Goal: Communication & Community: Share content

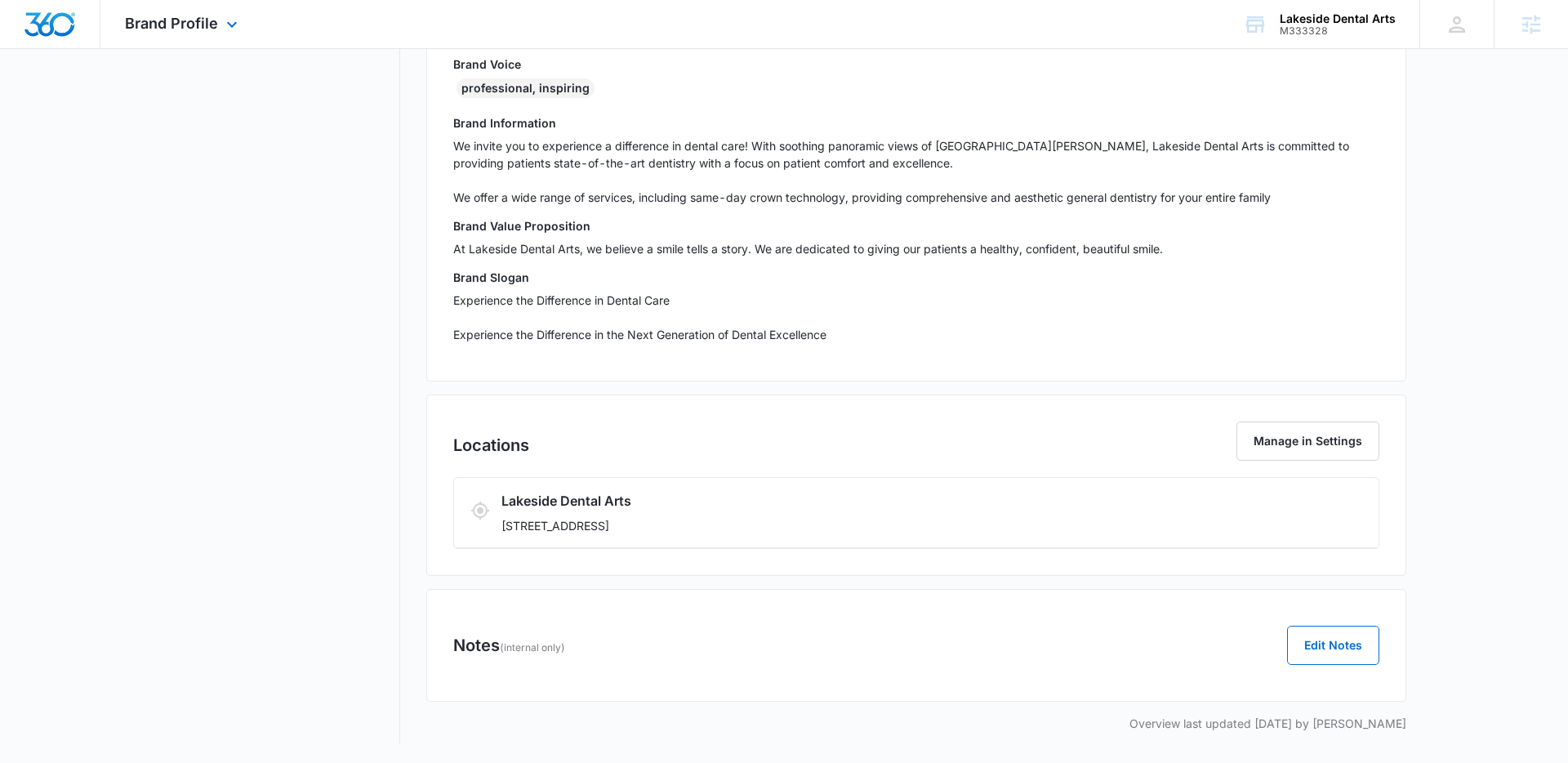
click at [225, 12] on div "Brand Profile Apps Reputation Websites Forms CRM Email Social Content Ads Intel…" at bounding box center [183, 24] width 166 height 48
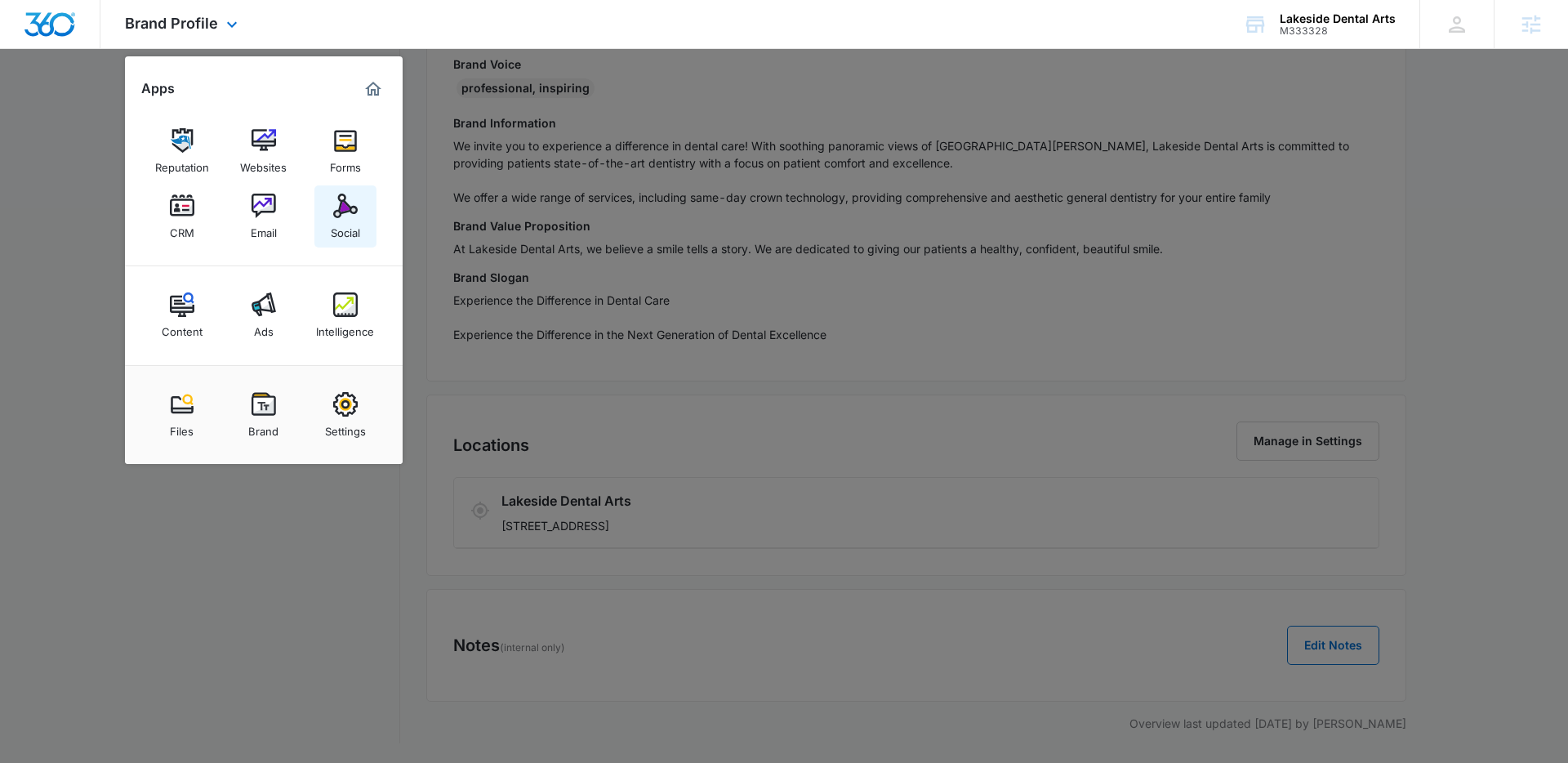
click at [347, 234] on div "Social" at bounding box center [345, 228] width 29 height 21
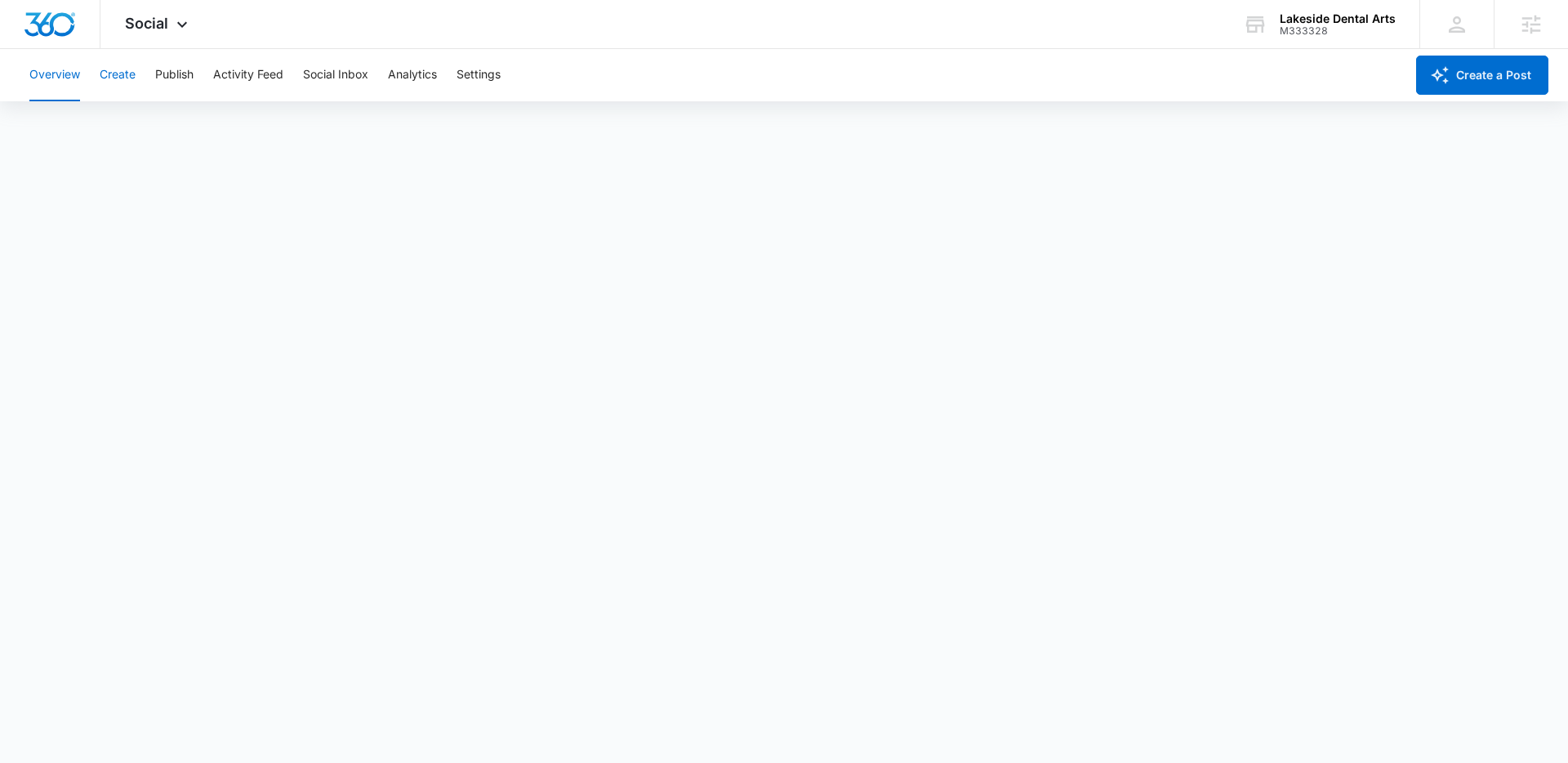
click at [119, 73] on button "Create" at bounding box center [117, 75] width 36 height 52
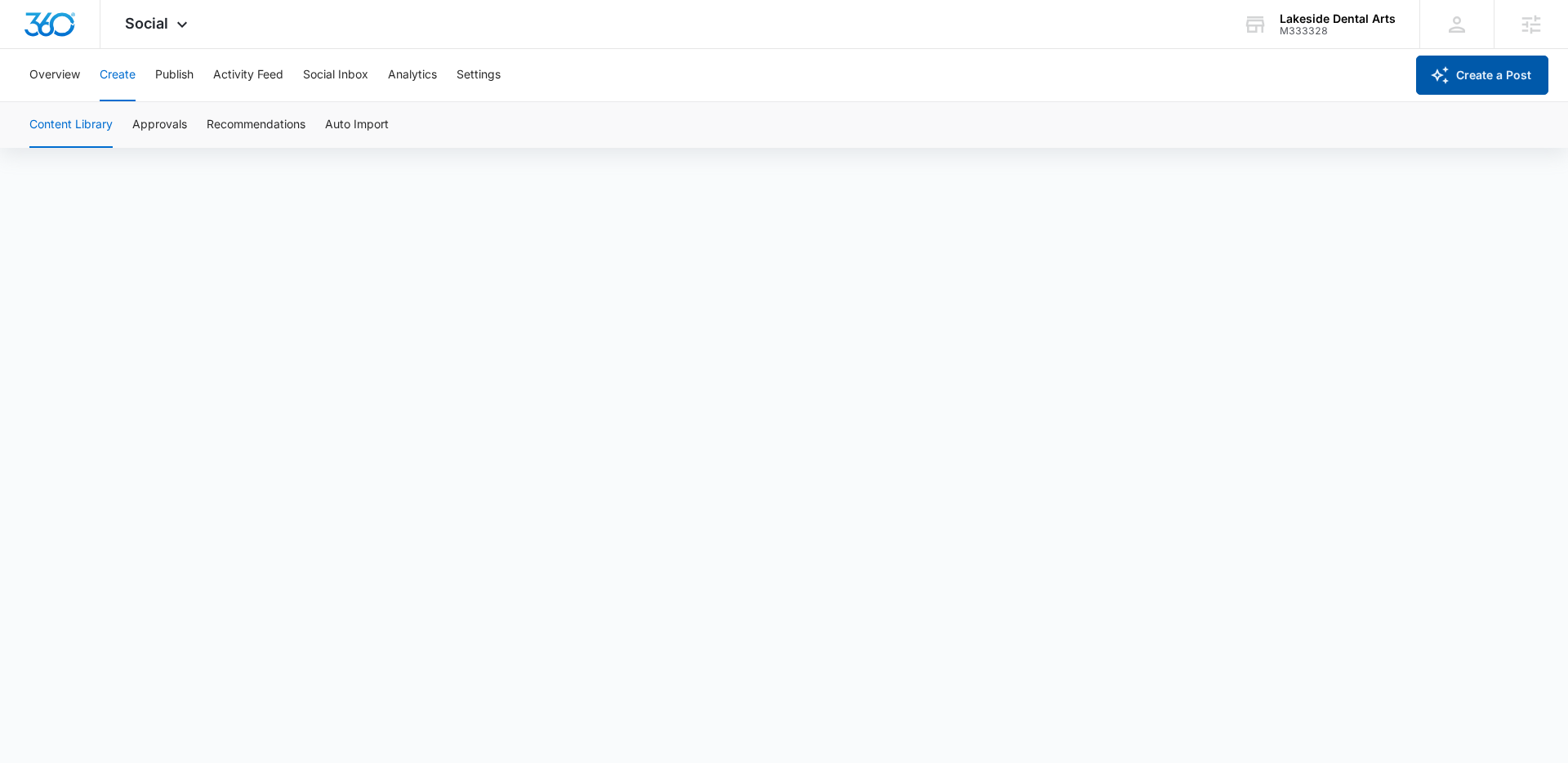
click at [1519, 64] on button "Create a Post" at bounding box center [1481, 75] width 132 height 40
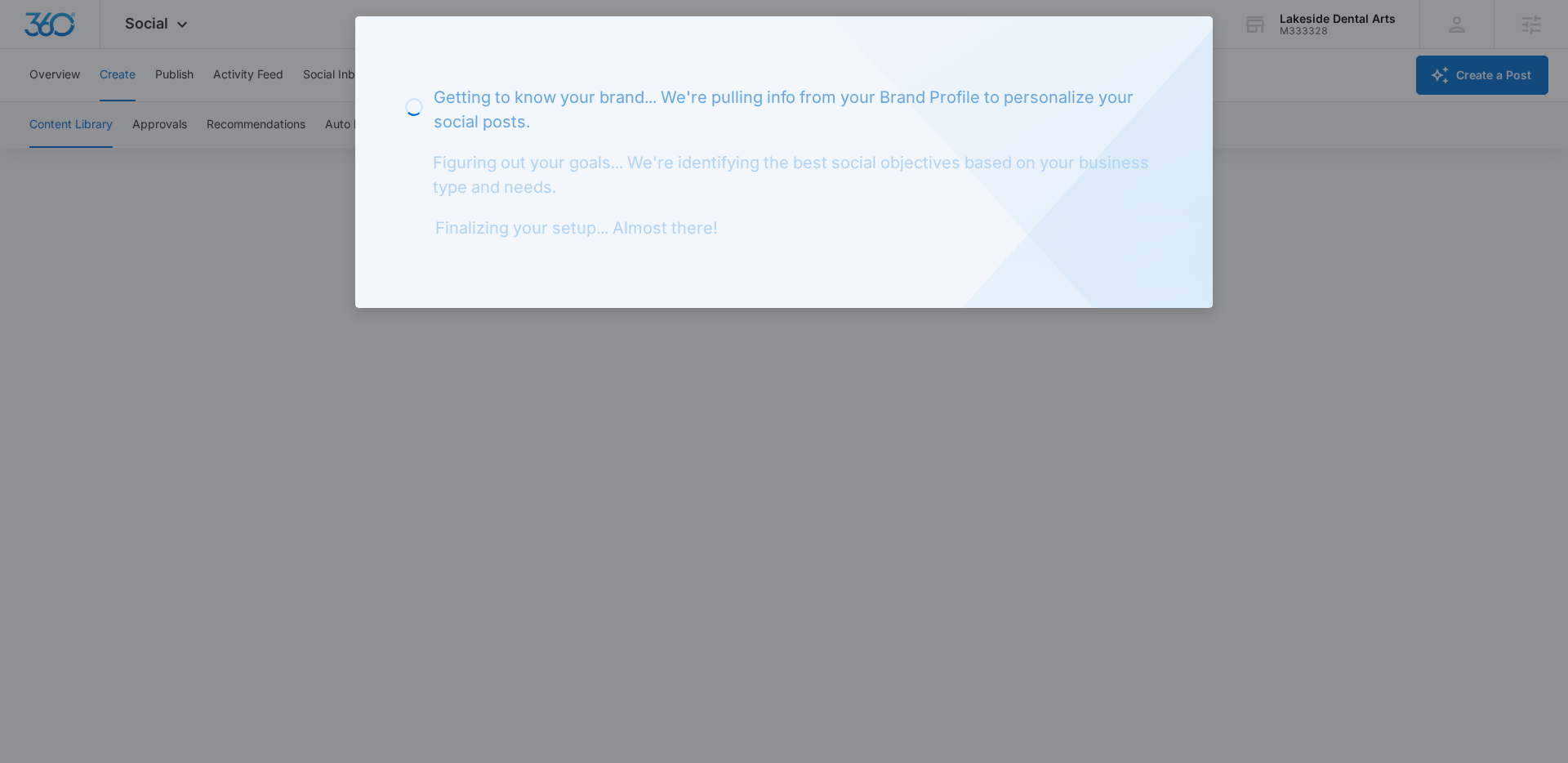
click at [1173, 142] on div "Loading Getting to know your brand... We're pulling info from your Brand Profil…" at bounding box center [784, 162] width 858 height 292
click at [1252, 142] on div at bounding box center [784, 381] width 1568 height 763
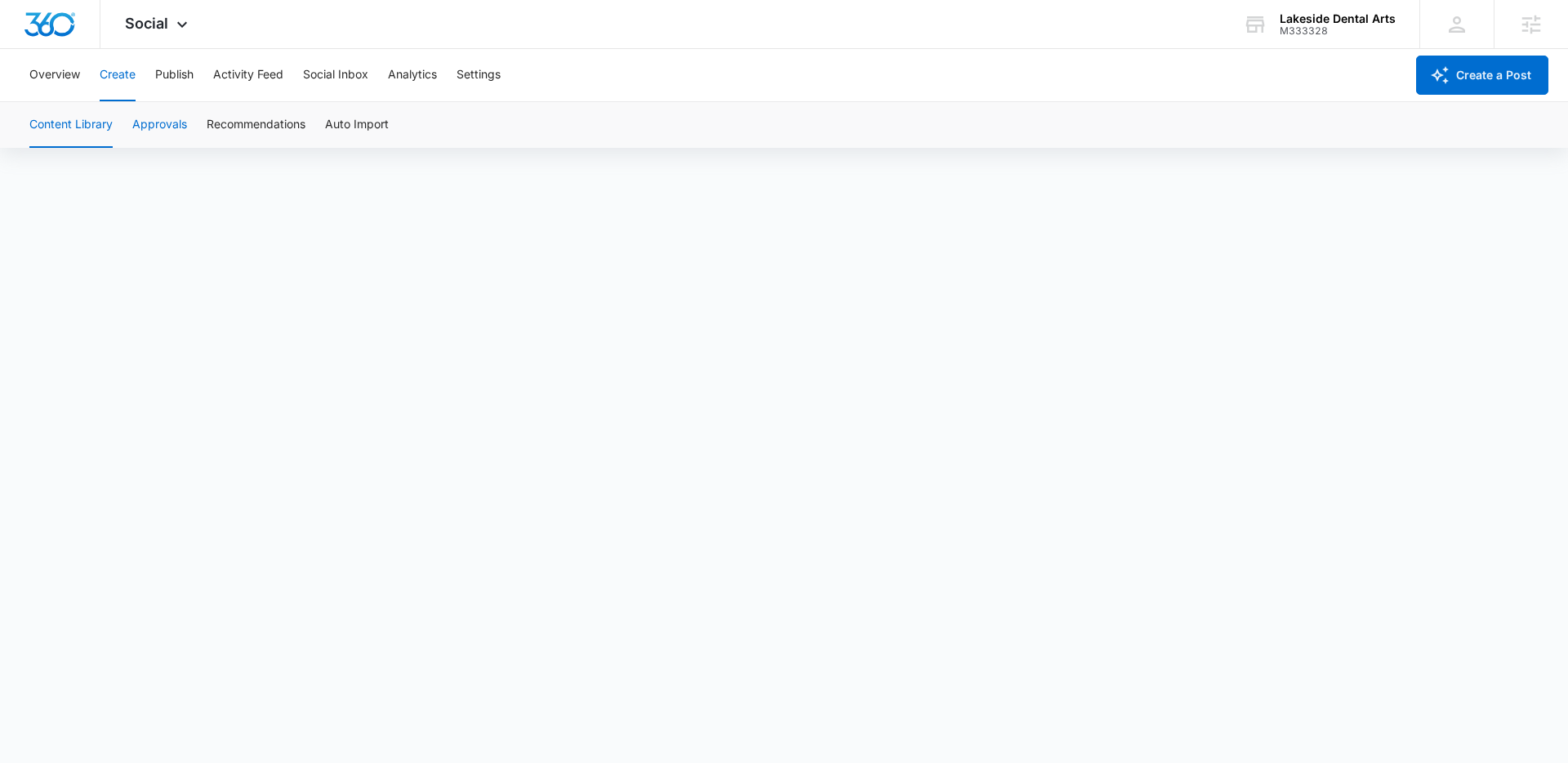
click at [168, 114] on button "Approvals" at bounding box center [159, 125] width 55 height 46
